Goal: Task Accomplishment & Management: Use online tool/utility

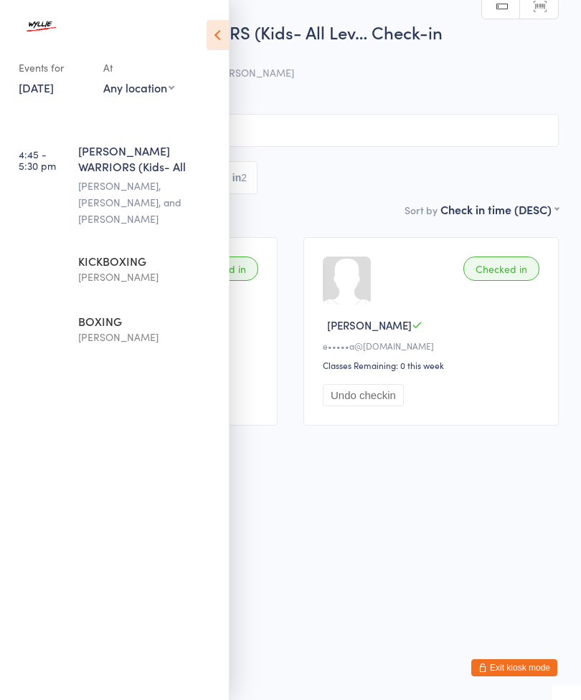
click at [143, 269] on div "[PERSON_NAME]" at bounding box center [147, 277] width 138 height 16
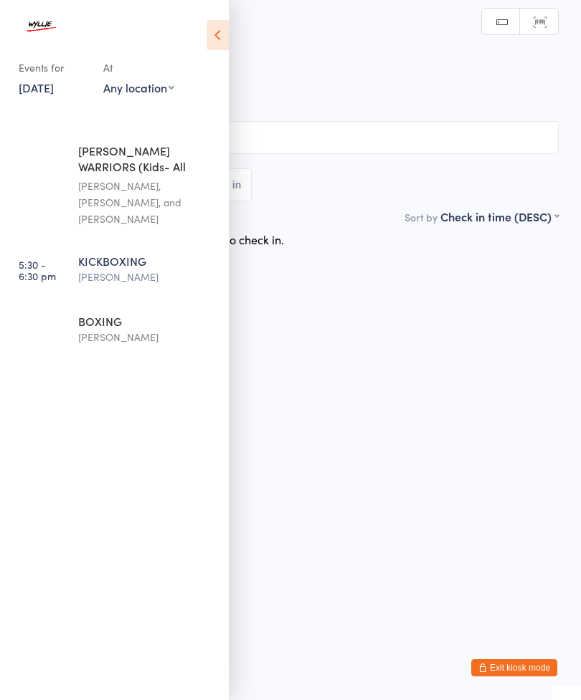
click at [222, 35] on icon at bounding box center [217, 35] width 22 height 30
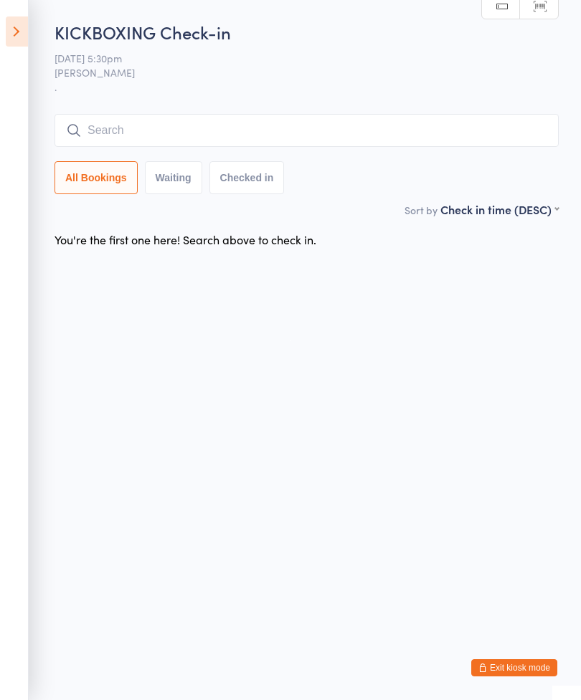
click at [104, 139] on input "search" at bounding box center [306, 130] width 504 height 33
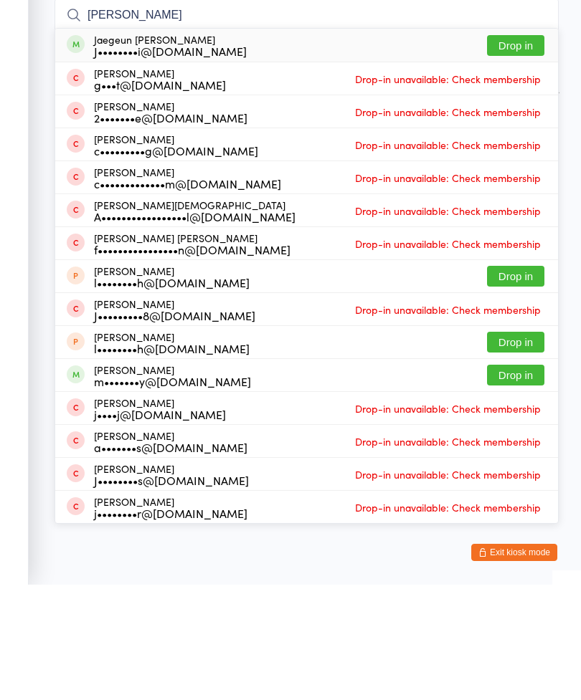
type input "[PERSON_NAME]"
click at [530, 151] on button "Drop in" at bounding box center [515, 161] width 57 height 21
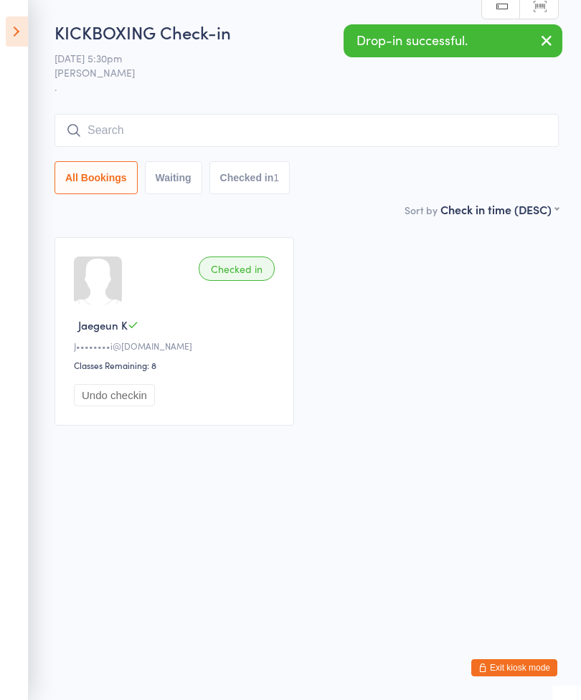
click at [103, 137] on input "search" at bounding box center [306, 130] width 504 height 33
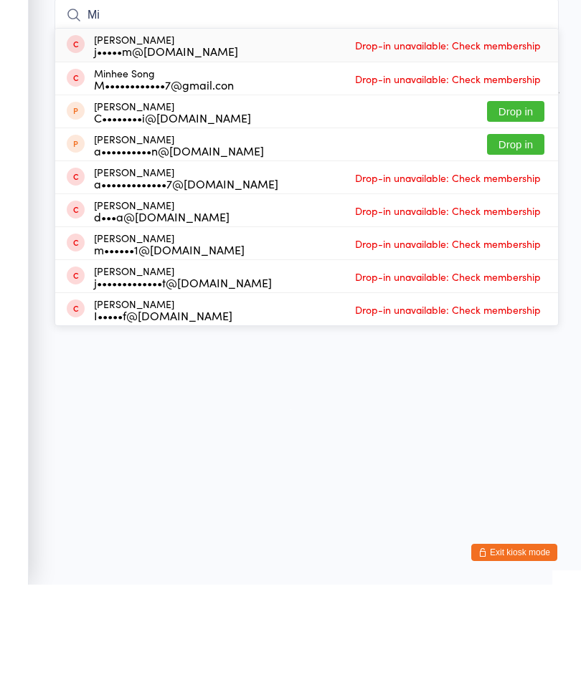
type input "M"
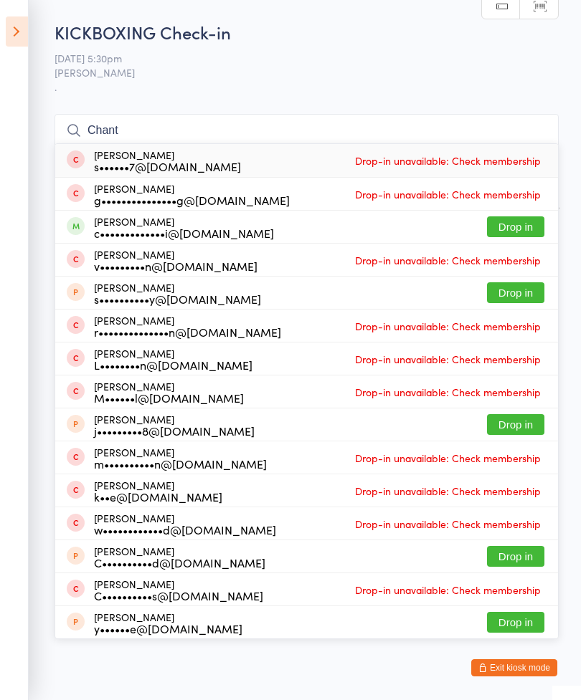
type input "Chant"
click at [521, 224] on button "Drop in" at bounding box center [515, 226] width 57 height 21
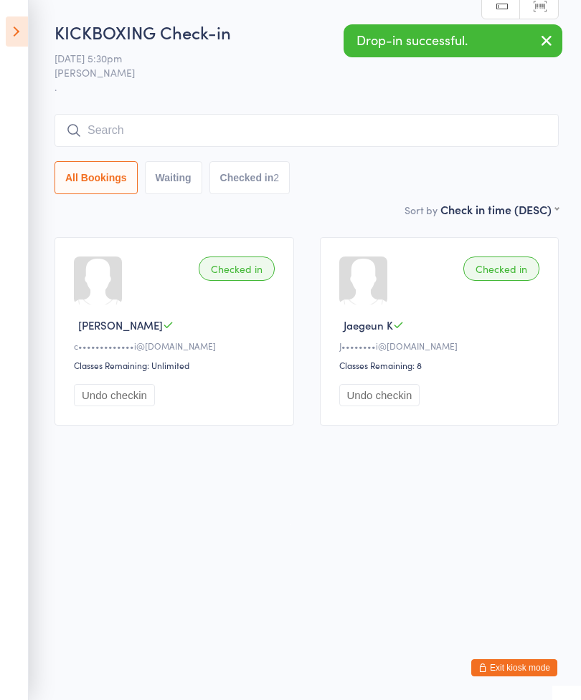
click at [264, 133] on input "search" at bounding box center [306, 130] width 504 height 33
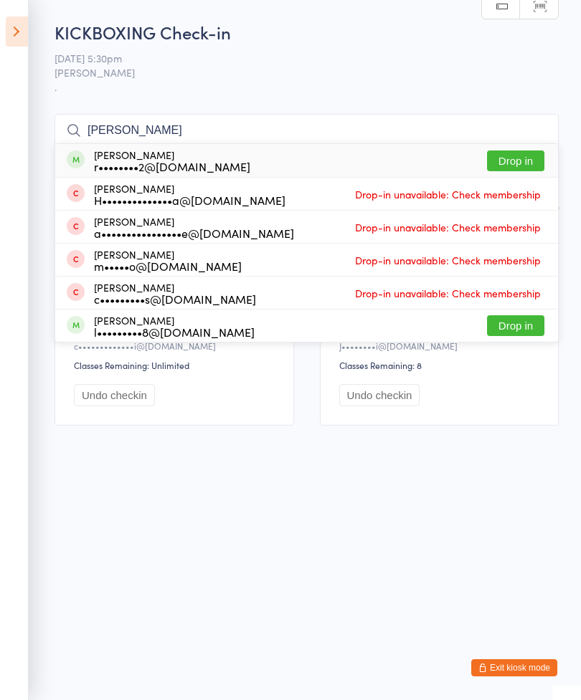
type input "[PERSON_NAME]"
click at [525, 165] on button "Drop in" at bounding box center [515, 161] width 57 height 21
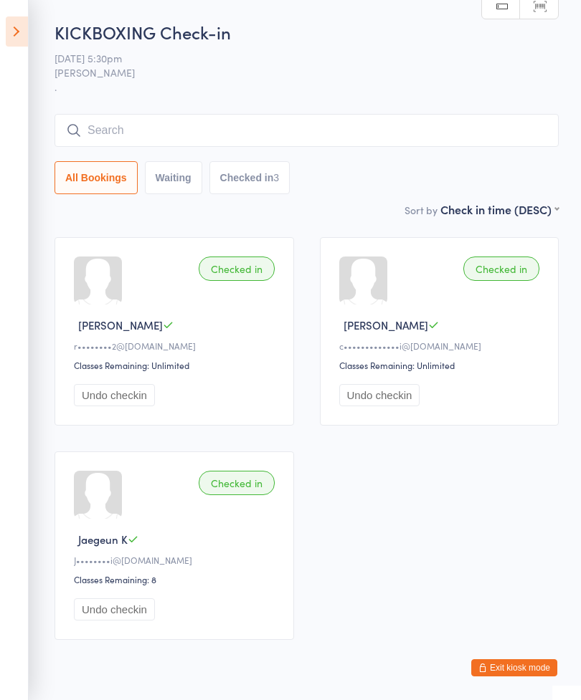
click at [472, 123] on input "search" at bounding box center [306, 130] width 504 height 33
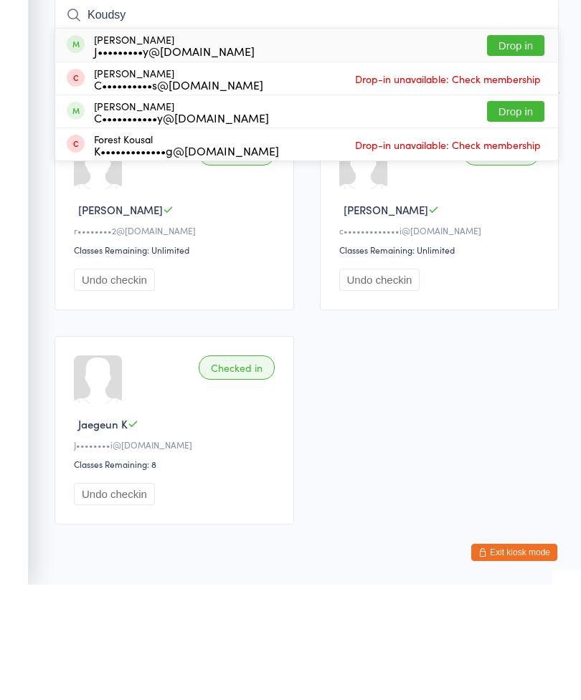
type input "Koudsy"
click at [509, 151] on button "Drop in" at bounding box center [515, 161] width 57 height 21
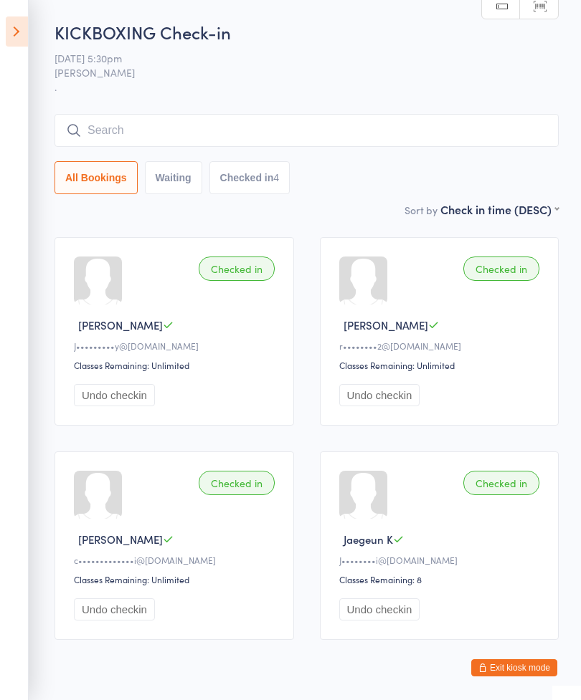
click at [136, 123] on input "search" at bounding box center [306, 130] width 504 height 33
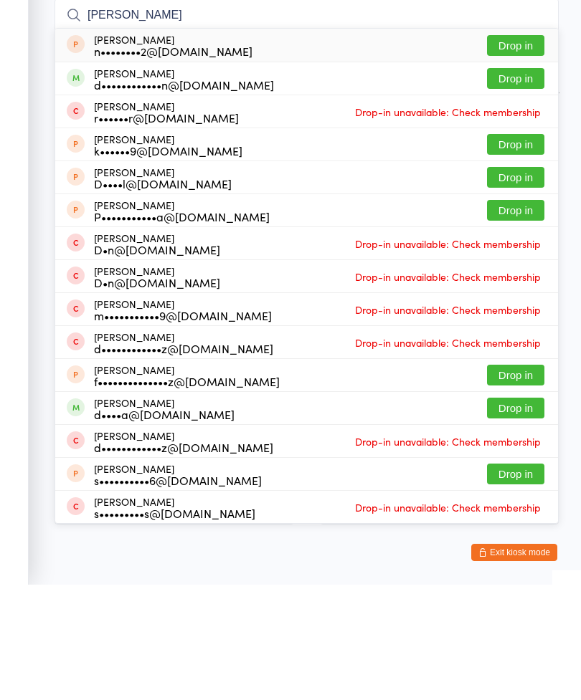
type input "[PERSON_NAME]"
click at [501, 183] on button "Drop in" at bounding box center [515, 193] width 57 height 21
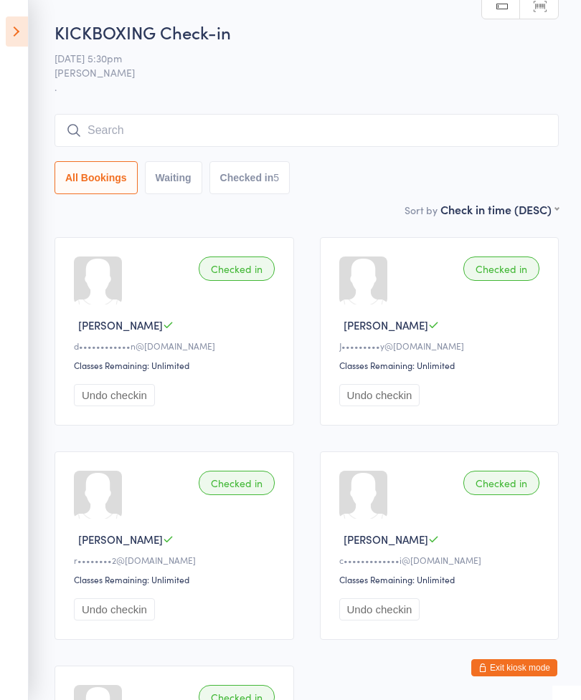
click at [1, 30] on aside "Events for [DATE] [DATE] [DATE] Sun Mon Tue Wed Thu Fri Sat 31 27 28 29 30 31 0…" at bounding box center [14, 350] width 29 height 700
click at [9, 30] on icon at bounding box center [17, 31] width 22 height 30
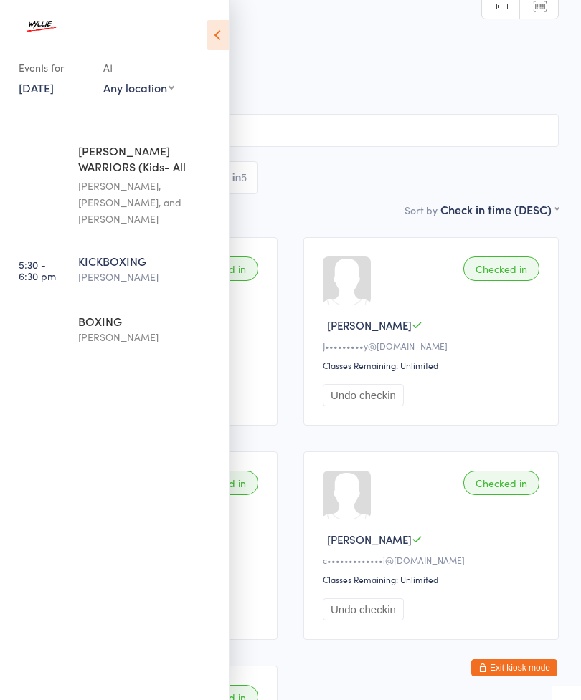
click at [89, 313] on div "BOXING" at bounding box center [147, 321] width 138 height 16
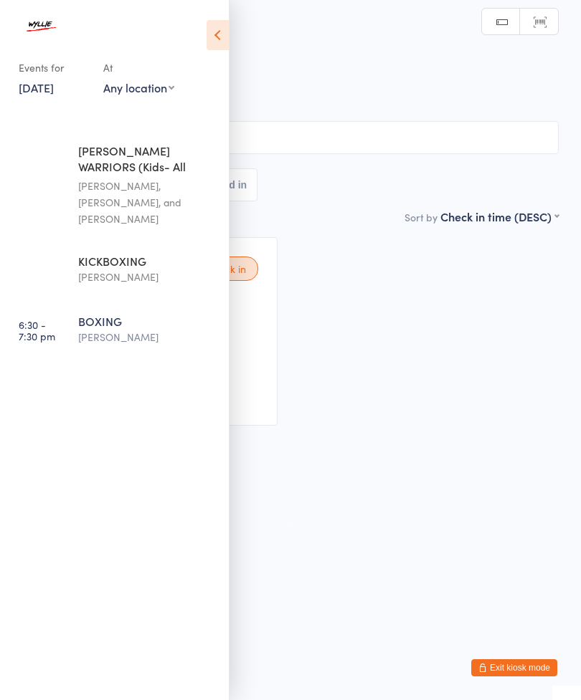
click at [209, 34] on icon at bounding box center [217, 35] width 22 height 30
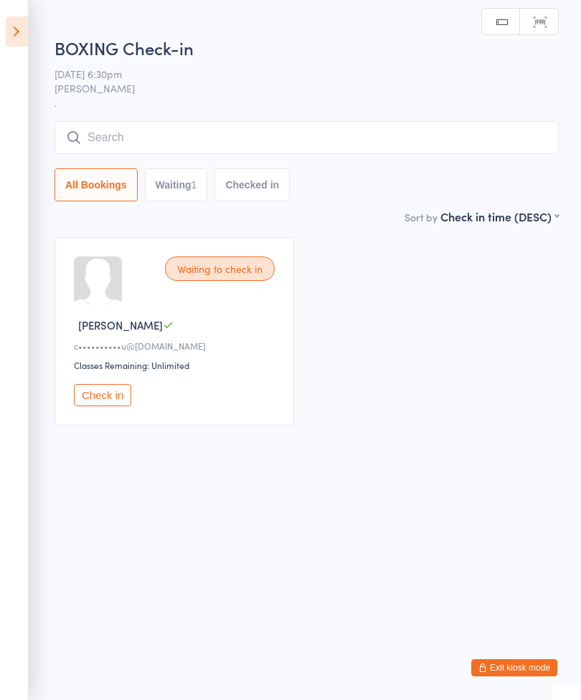
click at [157, 138] on input "search" at bounding box center [306, 137] width 504 height 33
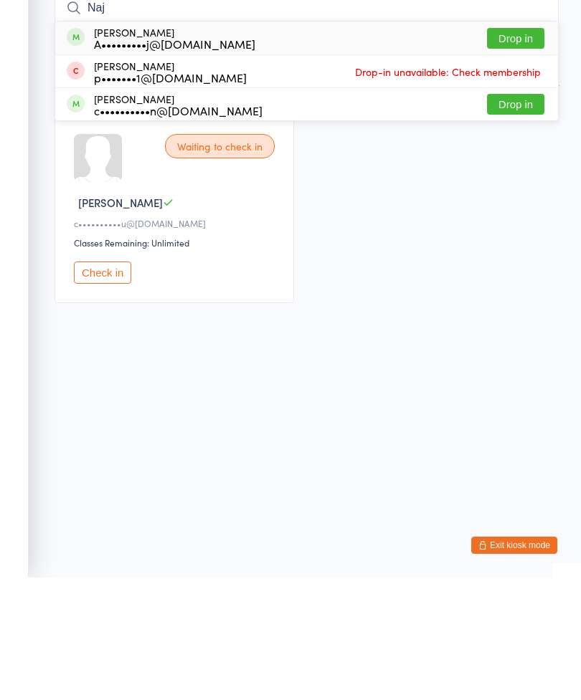
type input "Naj"
click at [192, 161] on div "A•••••••••j@[DOMAIN_NAME]" at bounding box center [174, 166] width 161 height 11
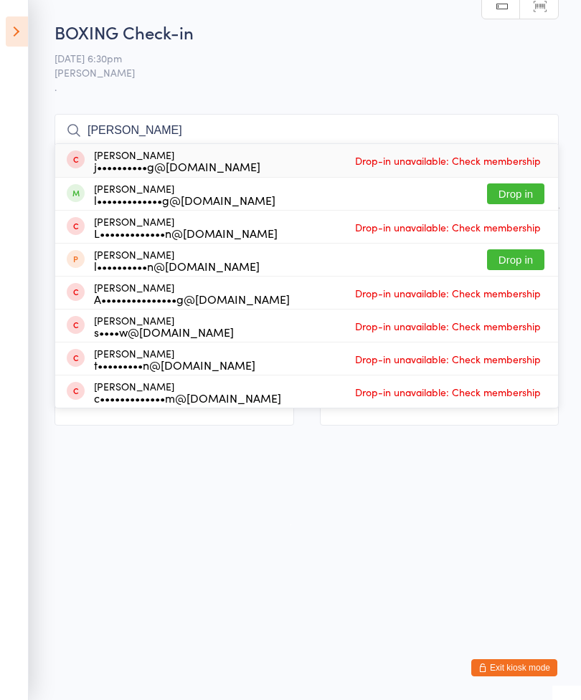
type input "[PERSON_NAME]"
click at [510, 196] on button "Drop in" at bounding box center [515, 193] width 57 height 21
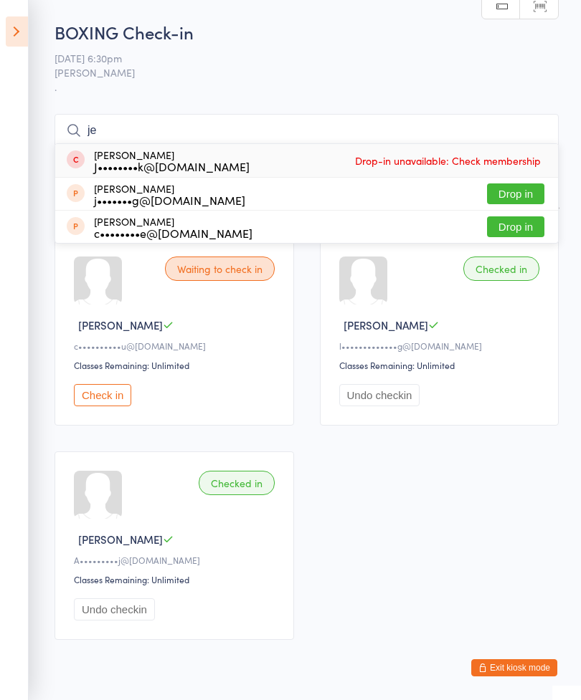
type input "j"
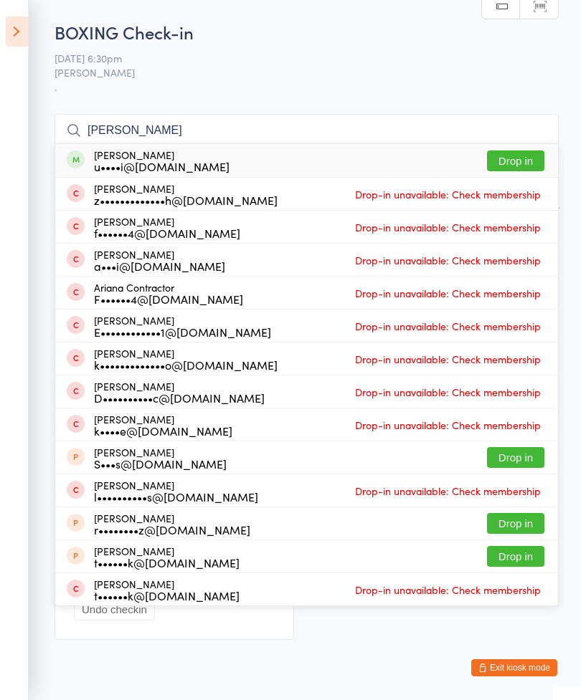
type input "[PERSON_NAME]"
click at [529, 164] on button "Drop in" at bounding box center [515, 161] width 57 height 21
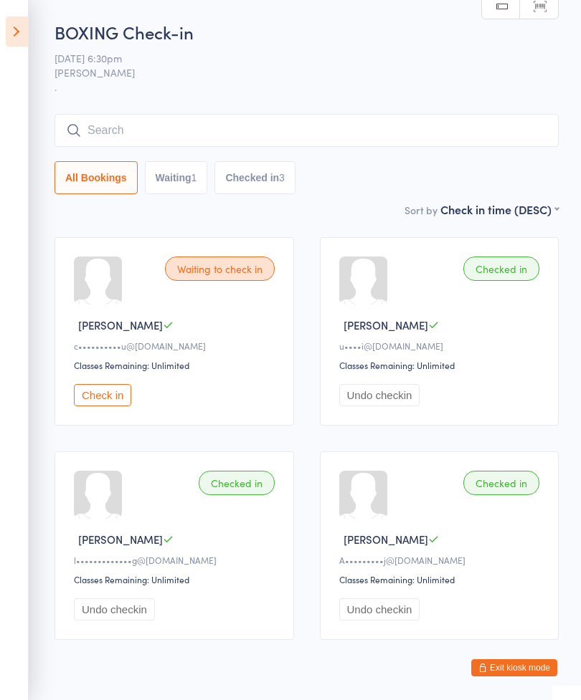
click at [292, 120] on input "search" at bounding box center [306, 130] width 504 height 33
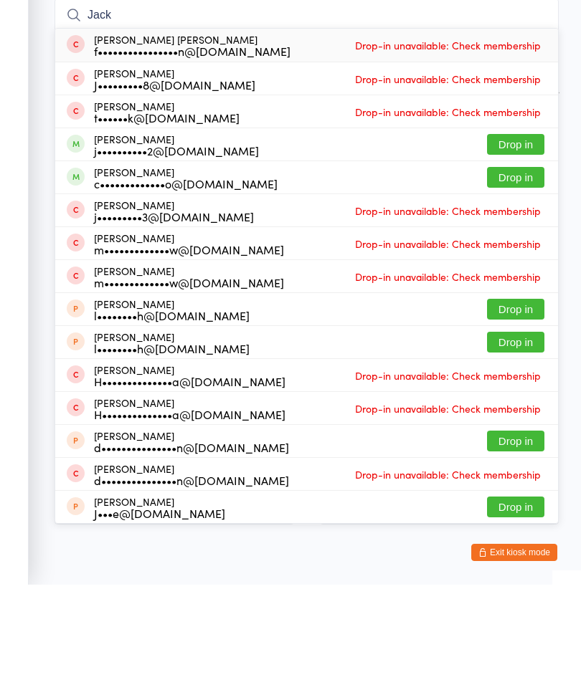
type input "Jack"
click at [528, 249] on button "Drop in" at bounding box center [515, 259] width 57 height 21
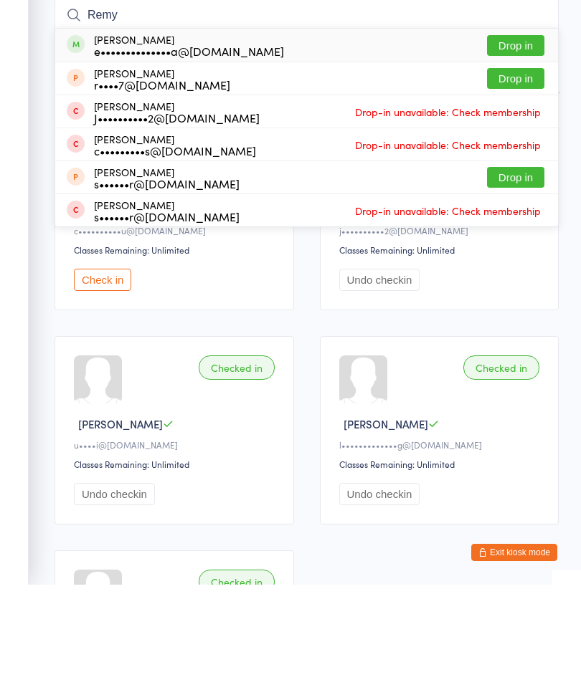
type input "Remy"
click at [502, 151] on button "Drop in" at bounding box center [515, 161] width 57 height 21
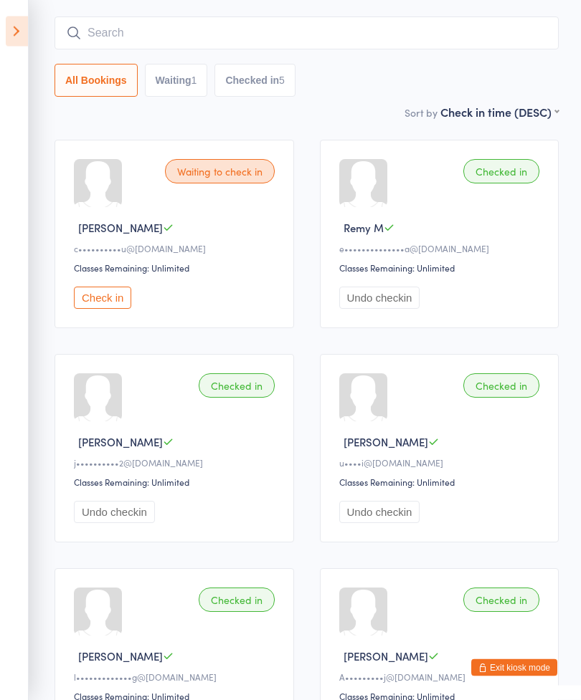
scroll to position [51, 0]
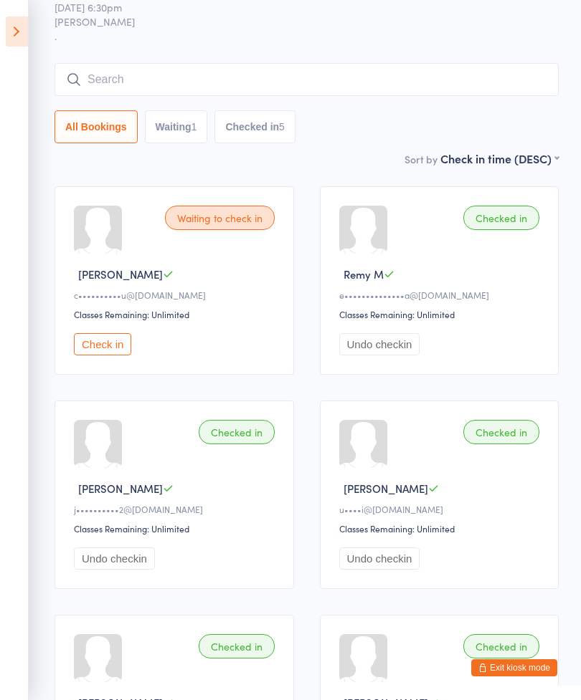
click at [307, 71] on input "search" at bounding box center [306, 79] width 504 height 33
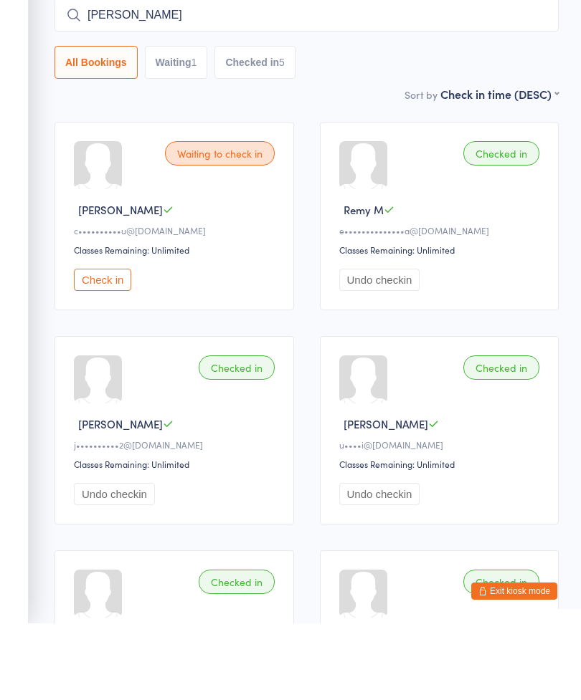
scroll to position [0, 0]
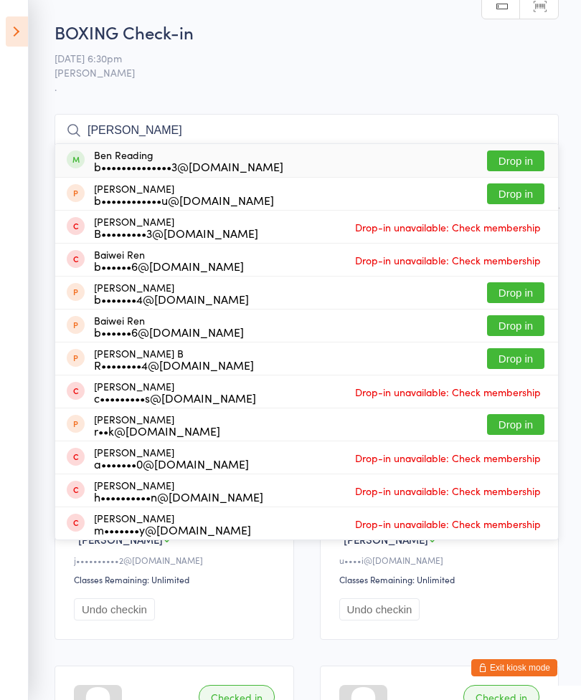
type input "[PERSON_NAME]"
click at [513, 154] on button "Drop in" at bounding box center [515, 161] width 57 height 21
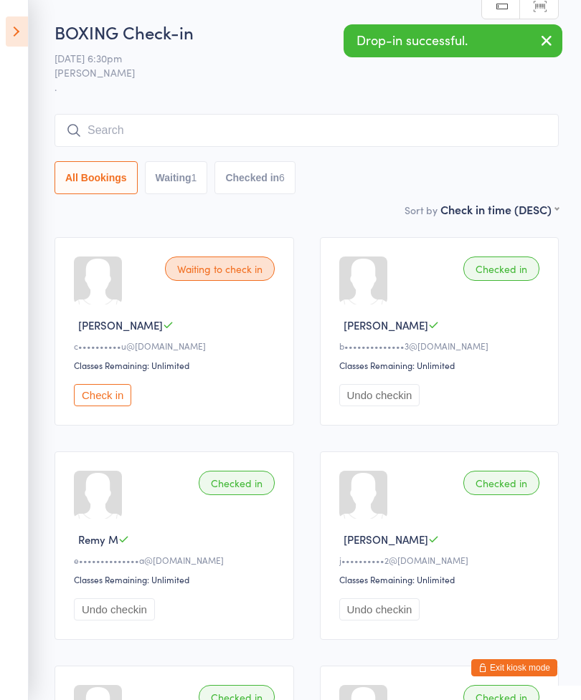
click at [90, 121] on input "search" at bounding box center [306, 130] width 504 height 33
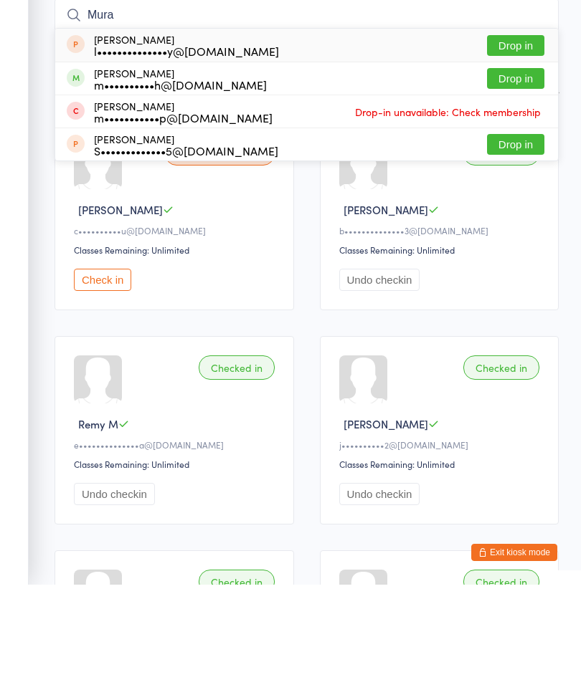
type input "Mura"
click at [526, 183] on button "Drop in" at bounding box center [515, 193] width 57 height 21
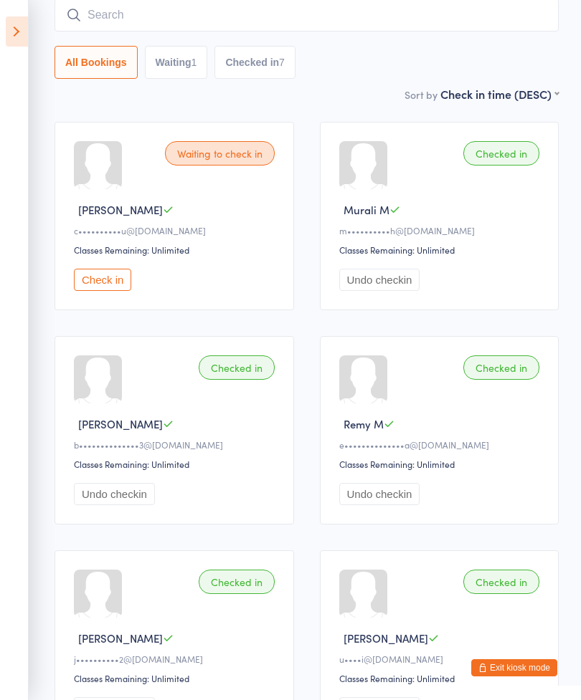
click at [225, 27] on input "search" at bounding box center [306, 15] width 504 height 33
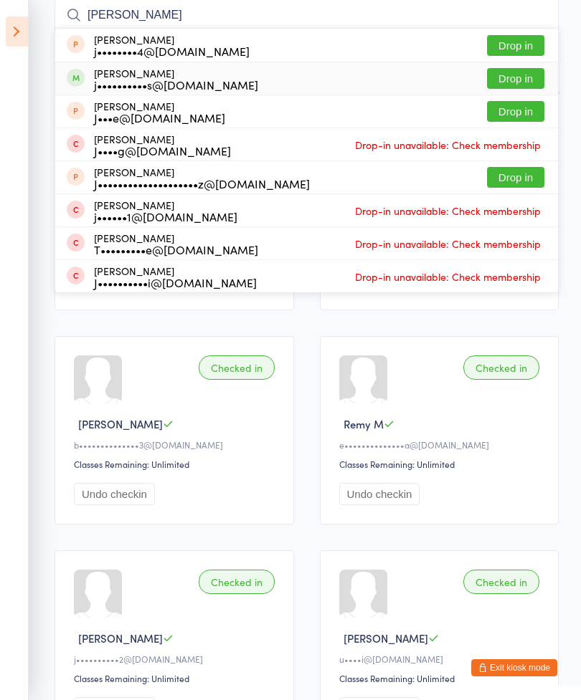
type input "[PERSON_NAME]"
click at [138, 85] on div "j••••••••••s@[DOMAIN_NAME]" at bounding box center [176, 84] width 164 height 11
